Goal: Task Accomplishment & Management: Manage account settings

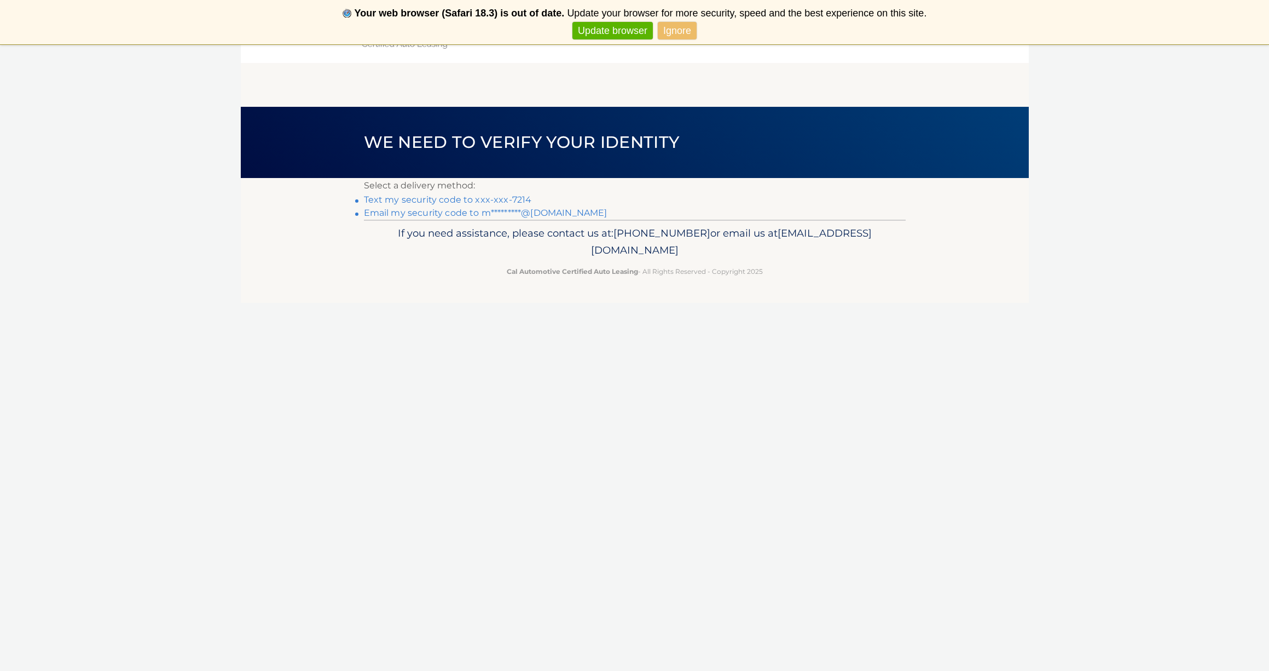
click at [509, 197] on link "Text my security code to xxx-xxx-7214" at bounding box center [448, 199] width 168 height 10
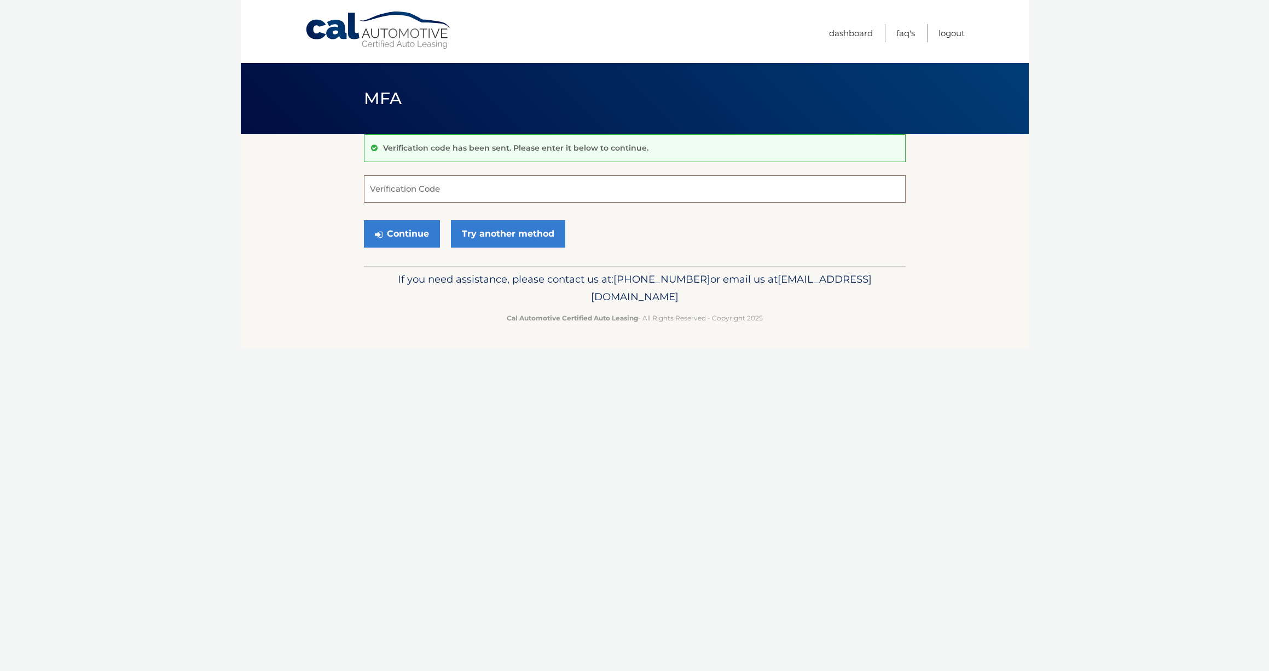
click at [512, 192] on input "Verification Code" at bounding box center [635, 188] width 542 height 27
type input "969344"
click at [429, 233] on button "Continue" at bounding box center [402, 233] width 76 height 27
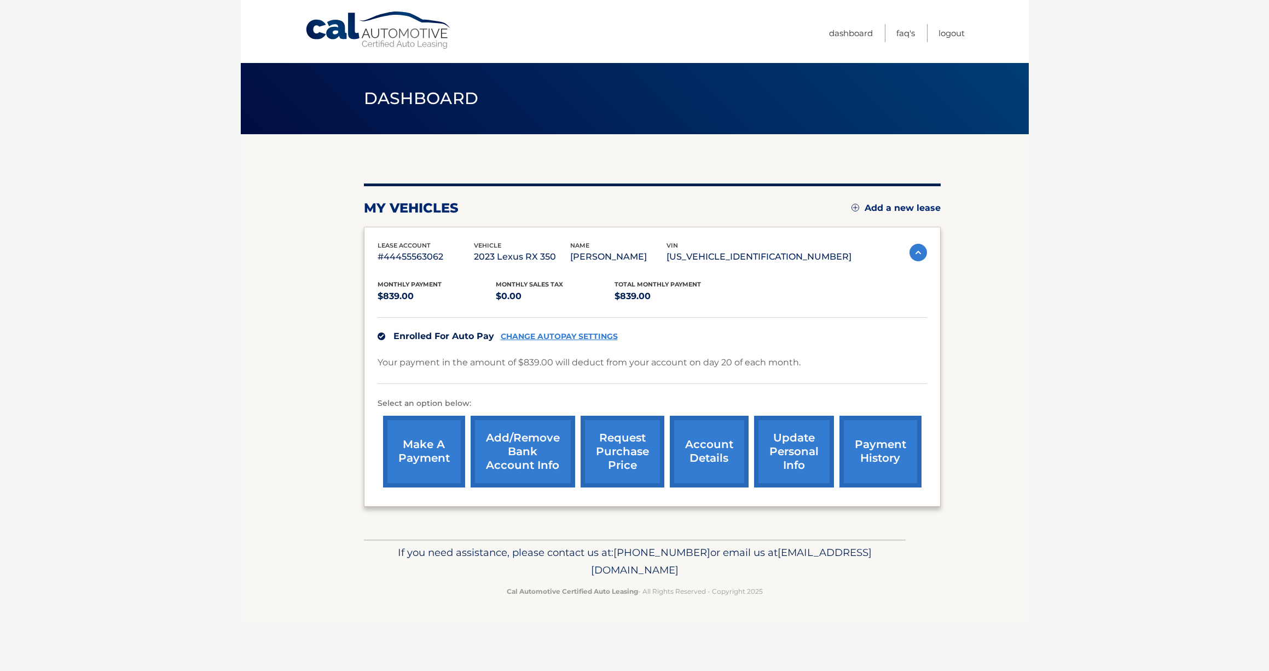
click at [530, 457] on link "Add/Remove bank account info" at bounding box center [523, 451] width 105 height 72
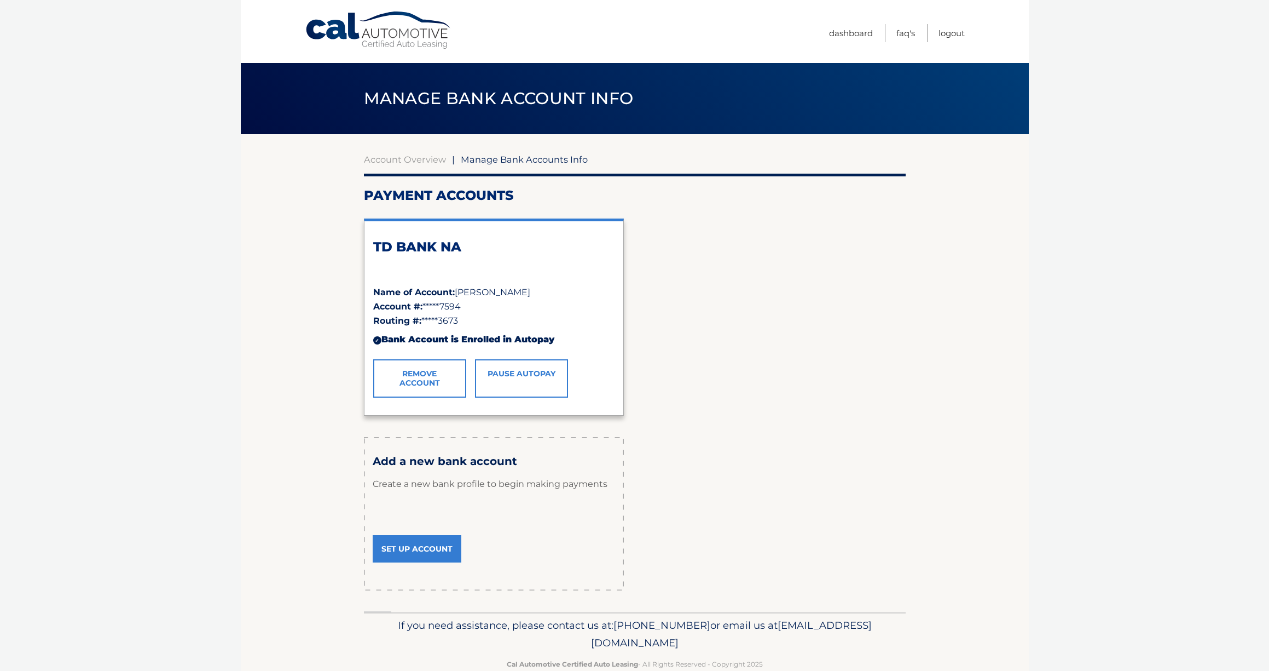
click at [418, 377] on link "Remove Account" at bounding box center [419, 378] width 93 height 38
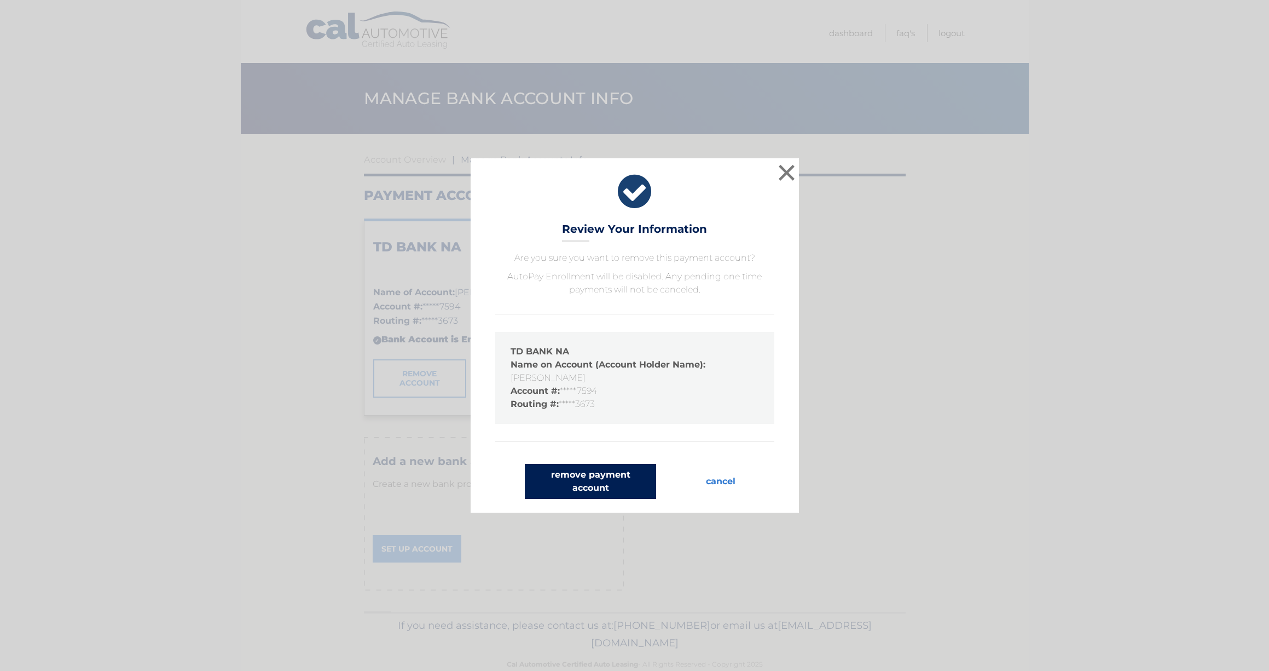
click at [603, 483] on button "remove payment account" at bounding box center [590, 481] width 131 height 35
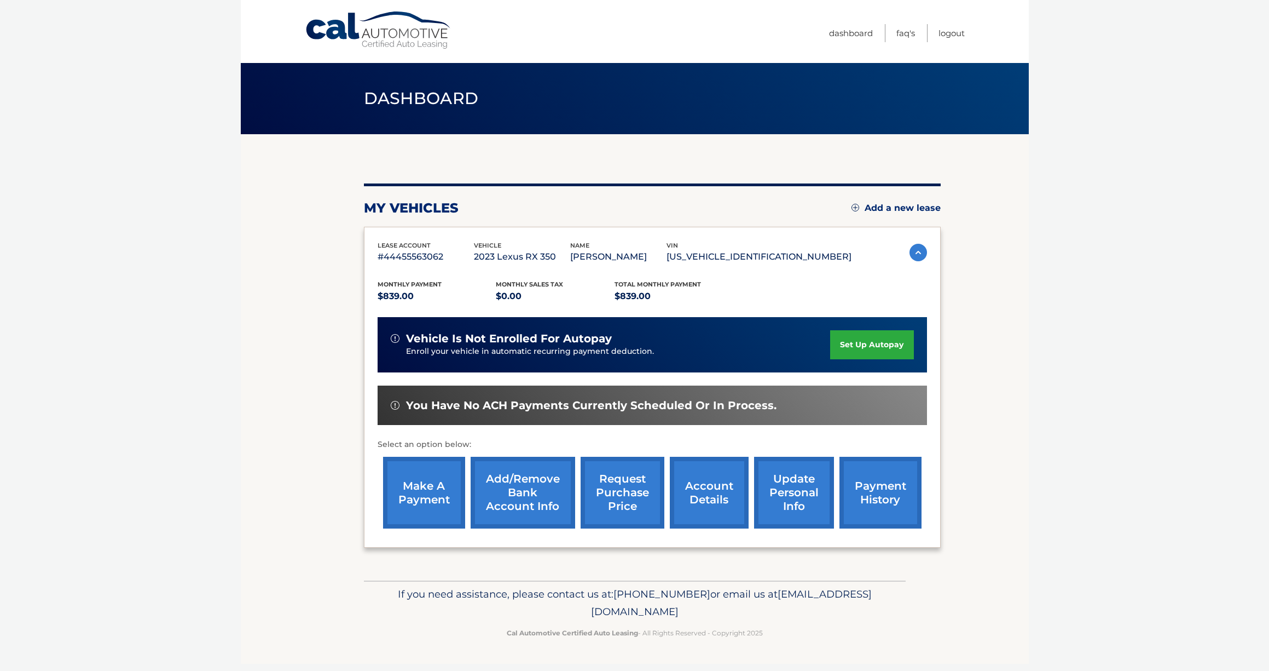
click at [512, 492] on link "Add/Remove bank account info" at bounding box center [523, 493] width 105 height 72
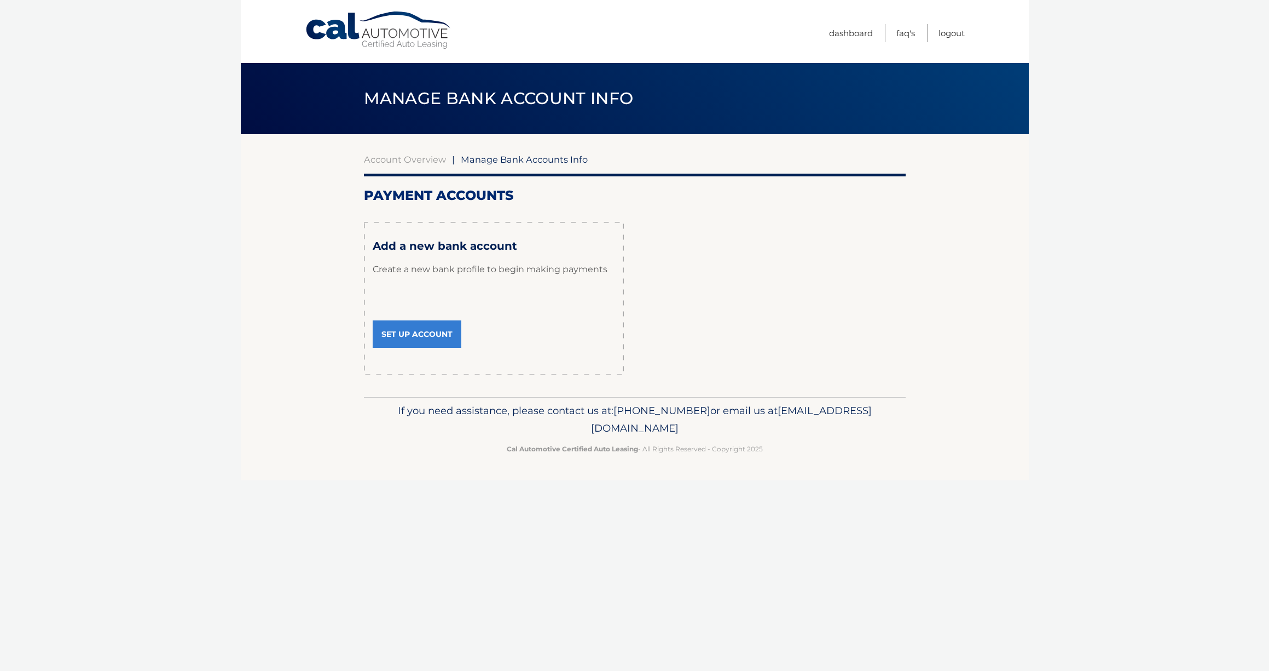
click at [432, 333] on link "Set Up Account" at bounding box center [417, 333] width 89 height 27
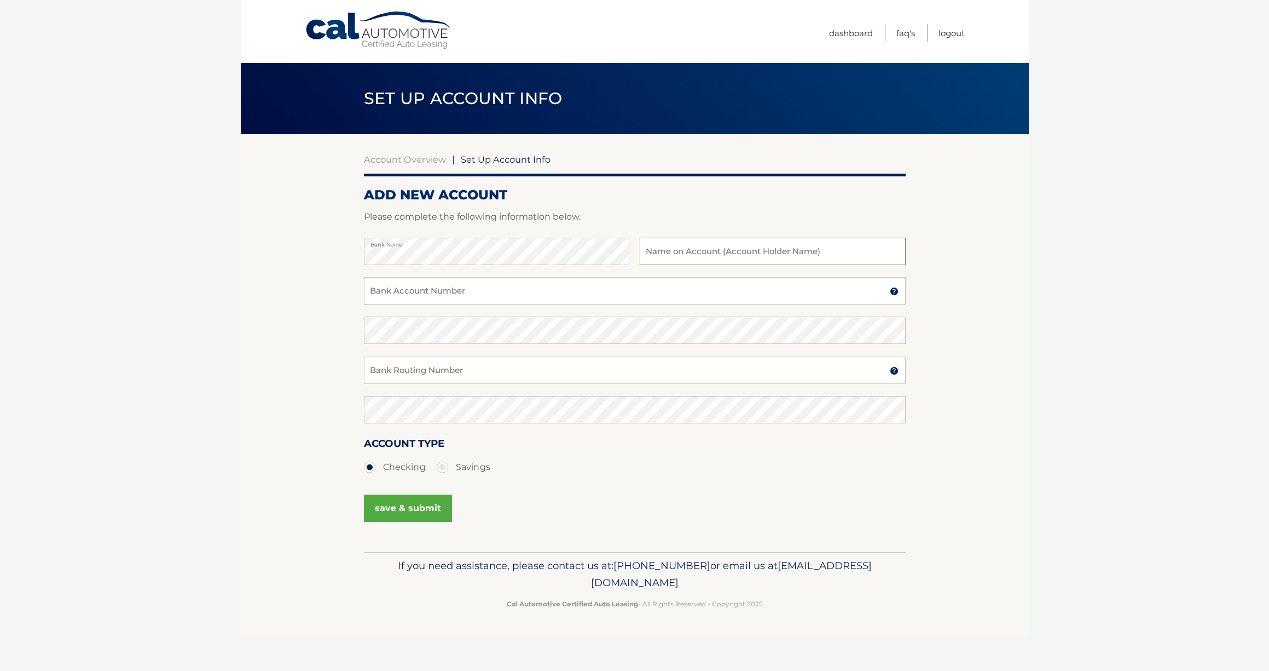
click at [706, 253] on input "text" at bounding box center [772, 251] width 265 height 27
type input "[PERSON_NAME]"
click at [558, 287] on input "Bank Account Number" at bounding box center [635, 290] width 542 height 27
click at [482, 299] on input "026013673" at bounding box center [635, 290] width 542 height 27
type input "0"
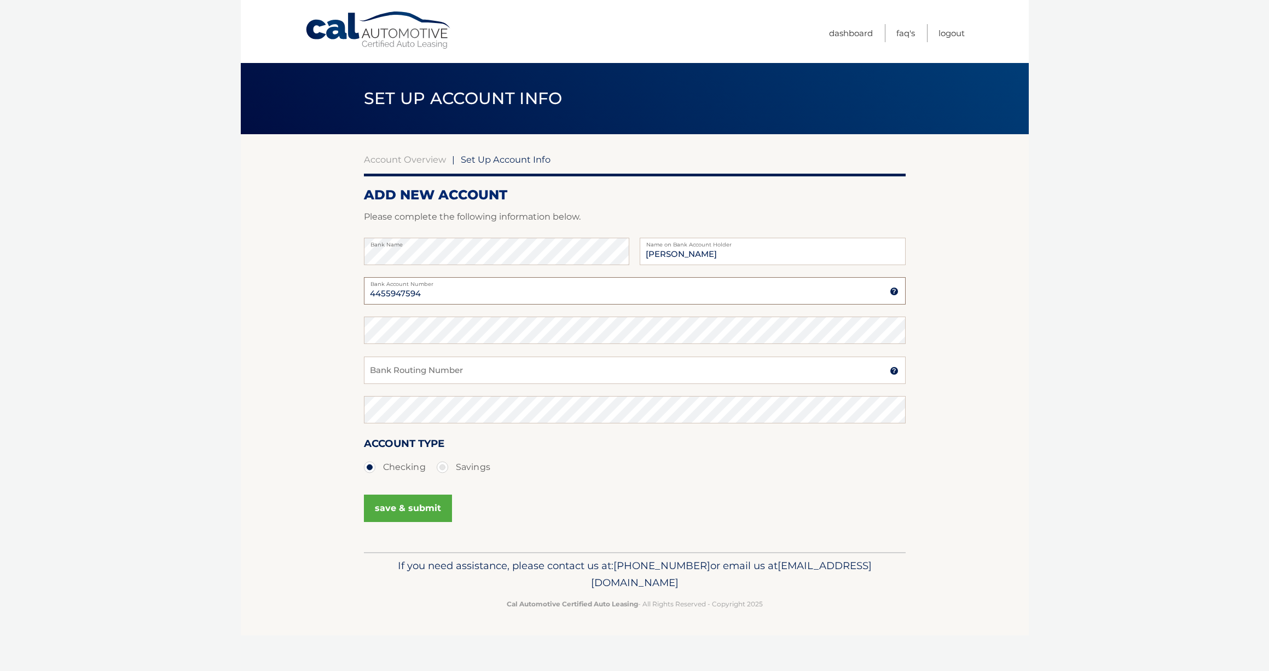
type input "4455947594"
click at [411, 373] on input "Bank Routing Number" at bounding box center [635, 369] width 542 height 27
type input "026013673"
click at [391, 504] on button "save & submit" at bounding box center [408, 507] width 88 height 27
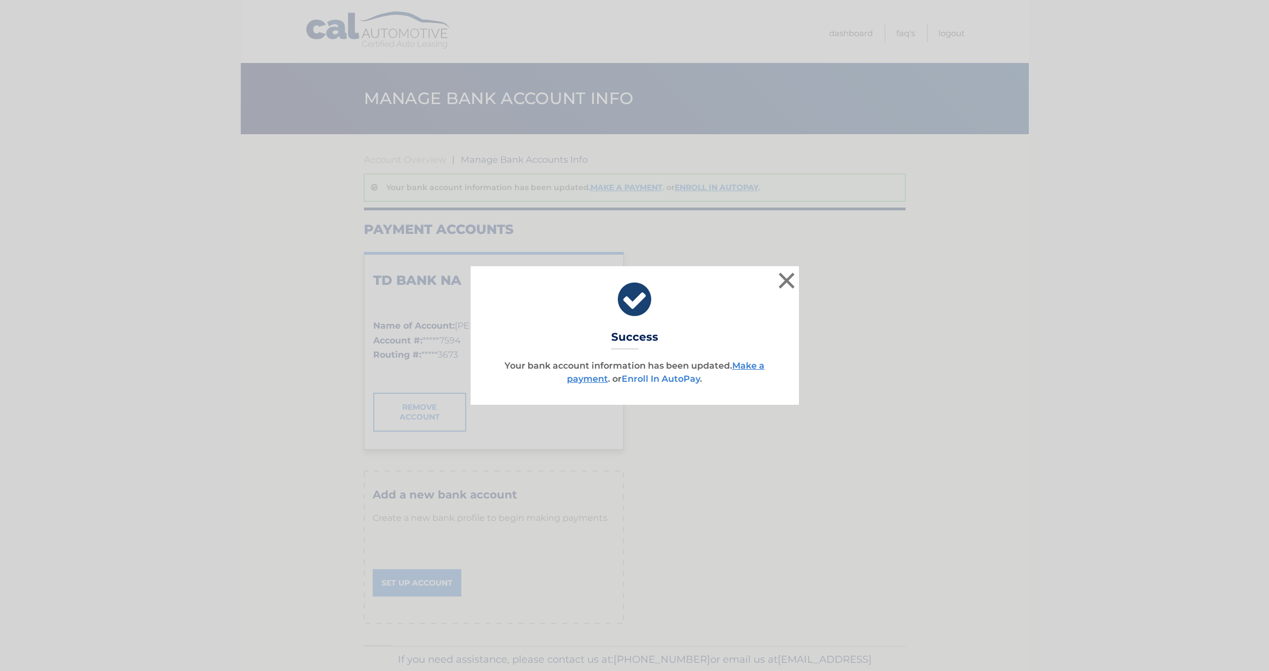
click at [680, 378] on link "Enroll In AutoPay" at bounding box center [661, 378] width 78 height 10
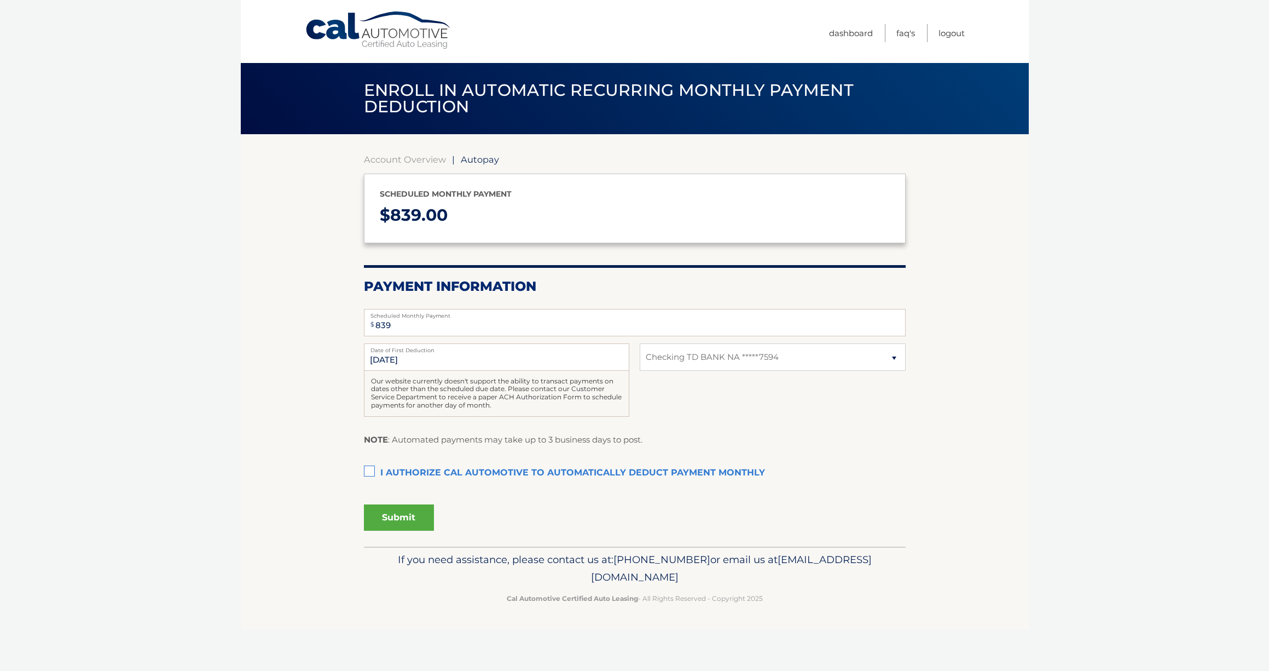
select select "MTgzODA4ZDQtMjEwOS00MzA5LWI4MTgtYjg4YjE4Nzk5ZDA0"
click at [370, 464] on label "I authorize cal automotive to automatically deduct payment monthly This checkbo…" at bounding box center [635, 473] width 542 height 22
click at [0, 0] on input "I authorize cal automotive to automatically deduct payment monthly This checkbo…" at bounding box center [0, 0] width 0 height 0
click at [405, 515] on button "Submit" at bounding box center [399, 517] width 70 height 26
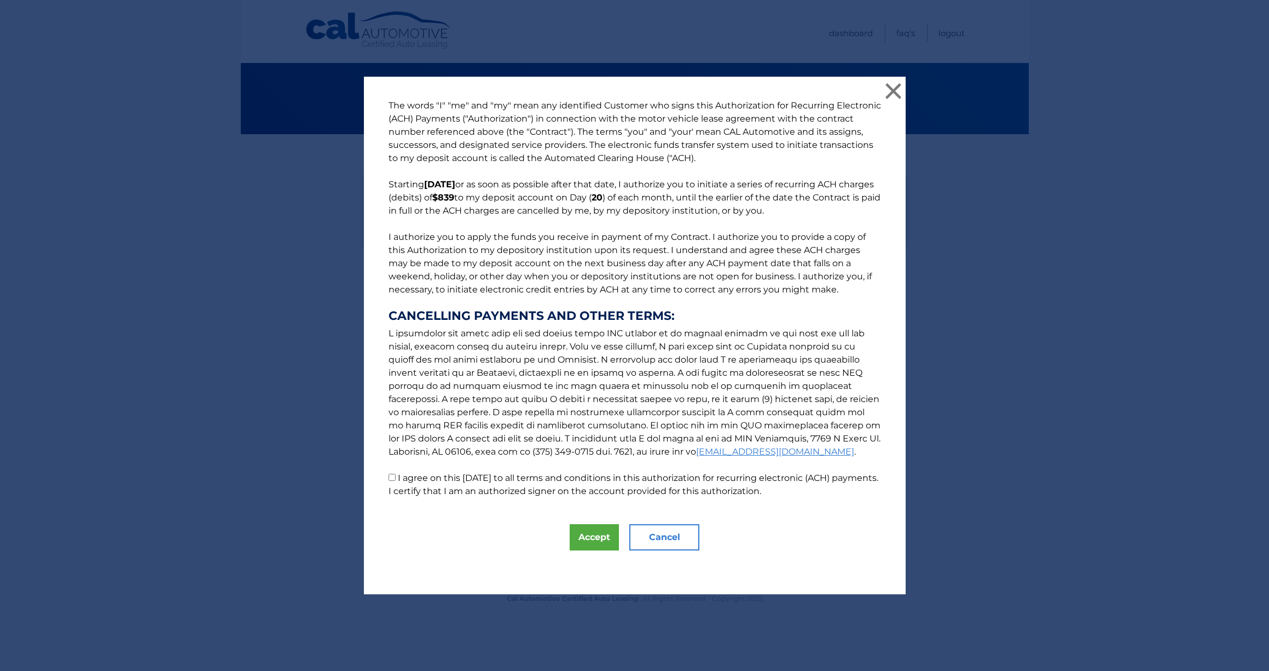
click at [397, 478] on label "I agree on this 09/02/2025 to all terms and conditions in this authorization fo…" at bounding box center [634, 484] width 490 height 24
click at [396, 478] on input "I agree on this 09/02/2025 to all terms and conditions in this authorization fo…" at bounding box center [392, 476] width 7 height 7
checkbox input "true"
click at [585, 533] on button "Accept" at bounding box center [594, 537] width 49 height 26
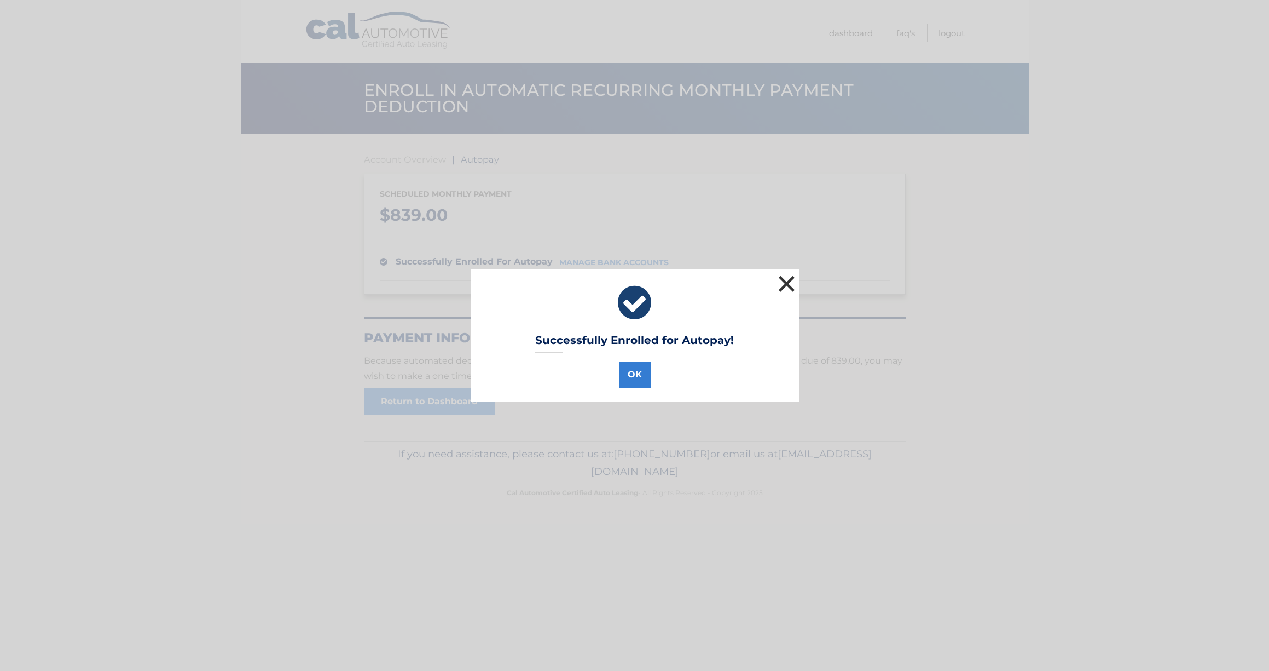
click at [792, 283] on button "×" at bounding box center [787, 284] width 22 height 22
